Goal: Entertainment & Leisure: Consume media (video, audio)

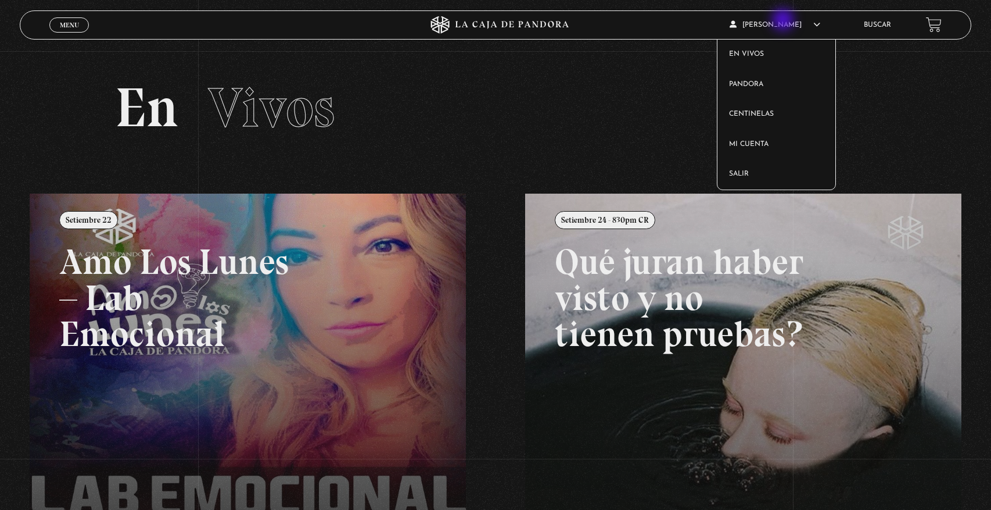
click at [785, 22] on span "[PERSON_NAME]" at bounding box center [775, 25] width 91 height 7
click at [748, 119] on link "Centinelas" at bounding box center [777, 114] width 118 height 30
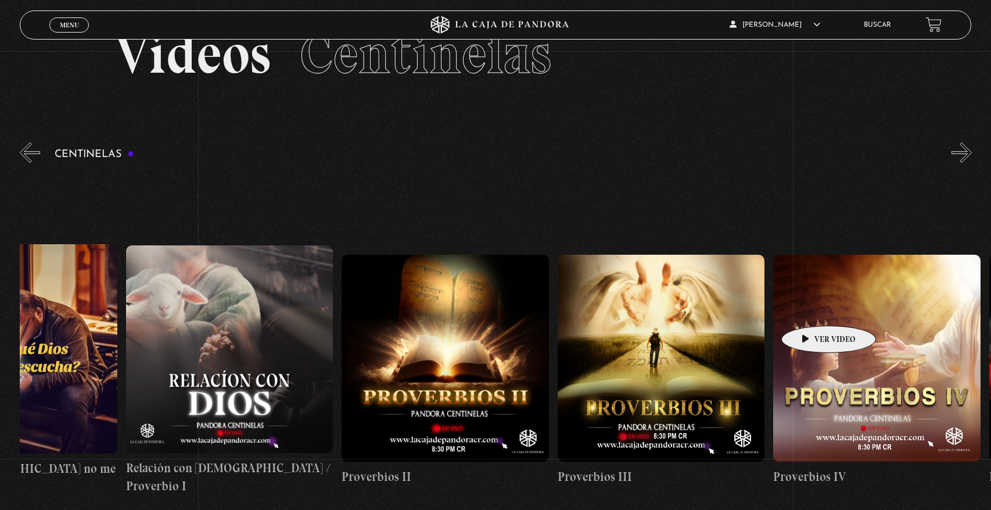
scroll to position [0, 540]
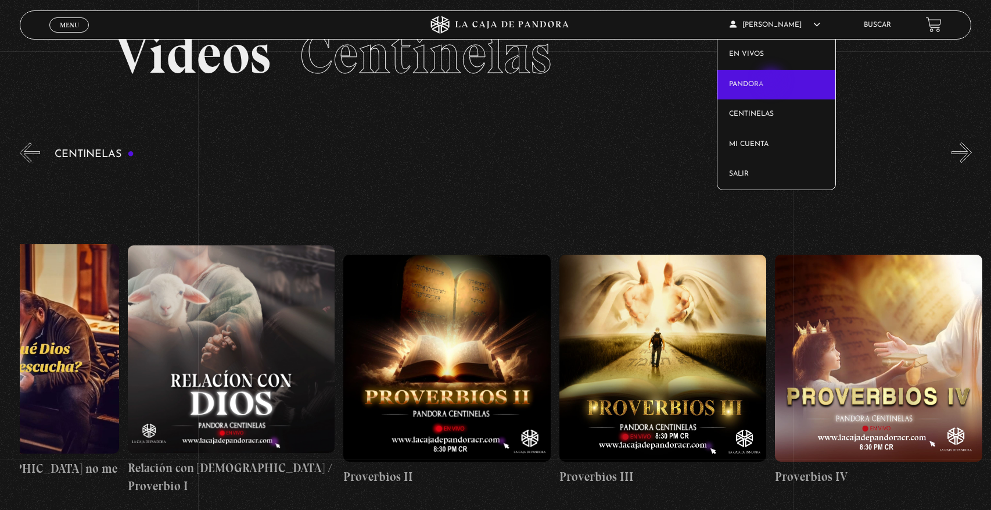
click at [773, 81] on link "Pandora" at bounding box center [777, 85] width 118 height 30
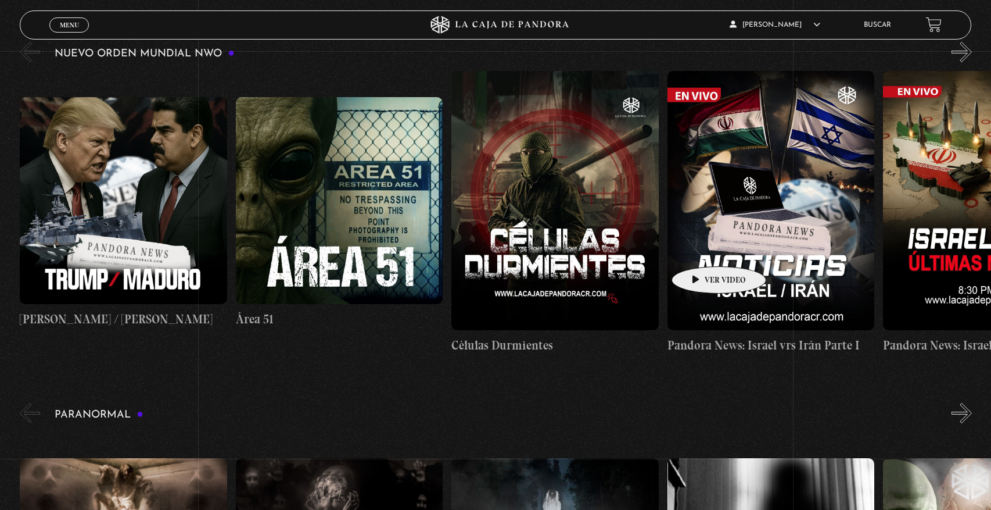
scroll to position [478, 0]
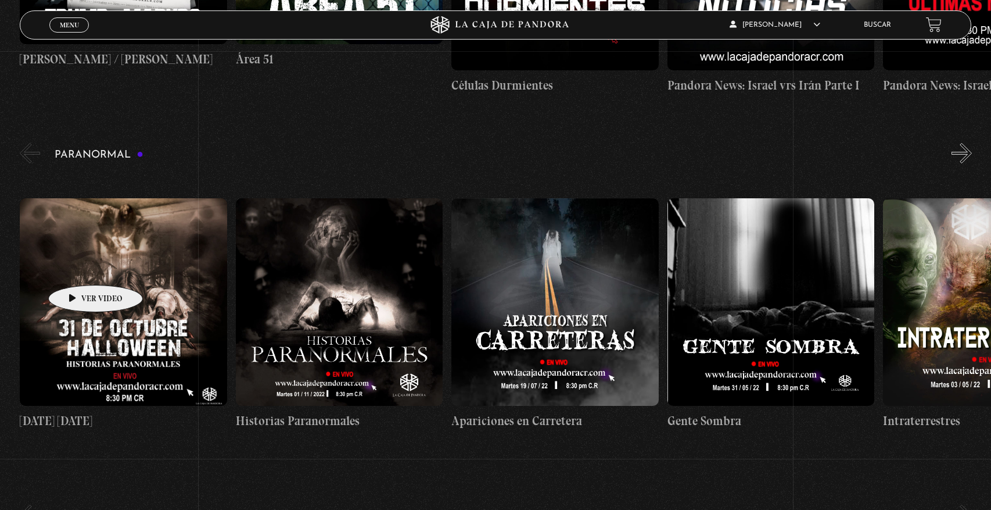
click at [77, 267] on figure at bounding box center [123, 301] width 207 height 207
